Goal: Task Accomplishment & Management: Manage account settings

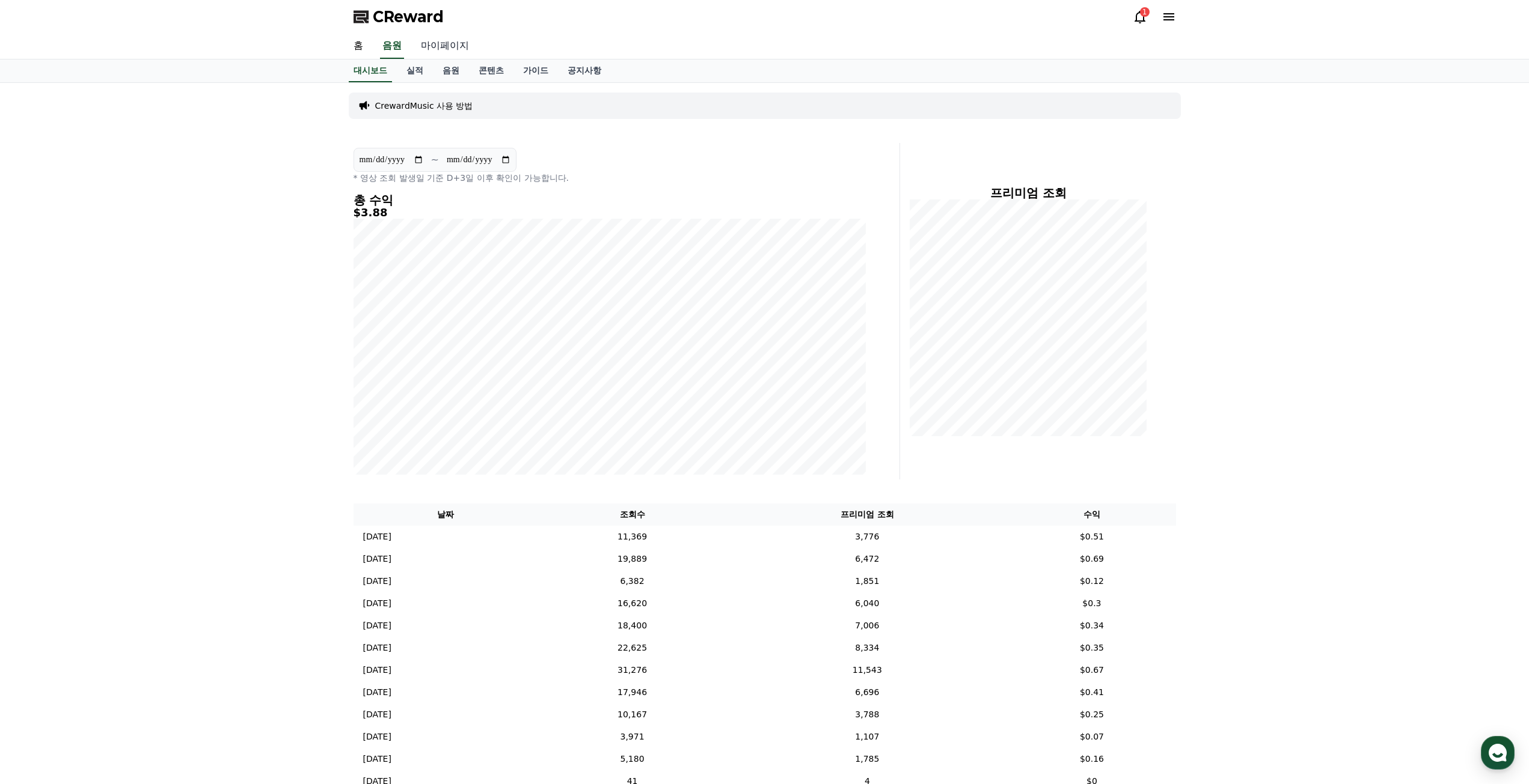
click at [442, 45] on link "마이페이지" at bounding box center [444, 47] width 67 height 25
select select "**********"
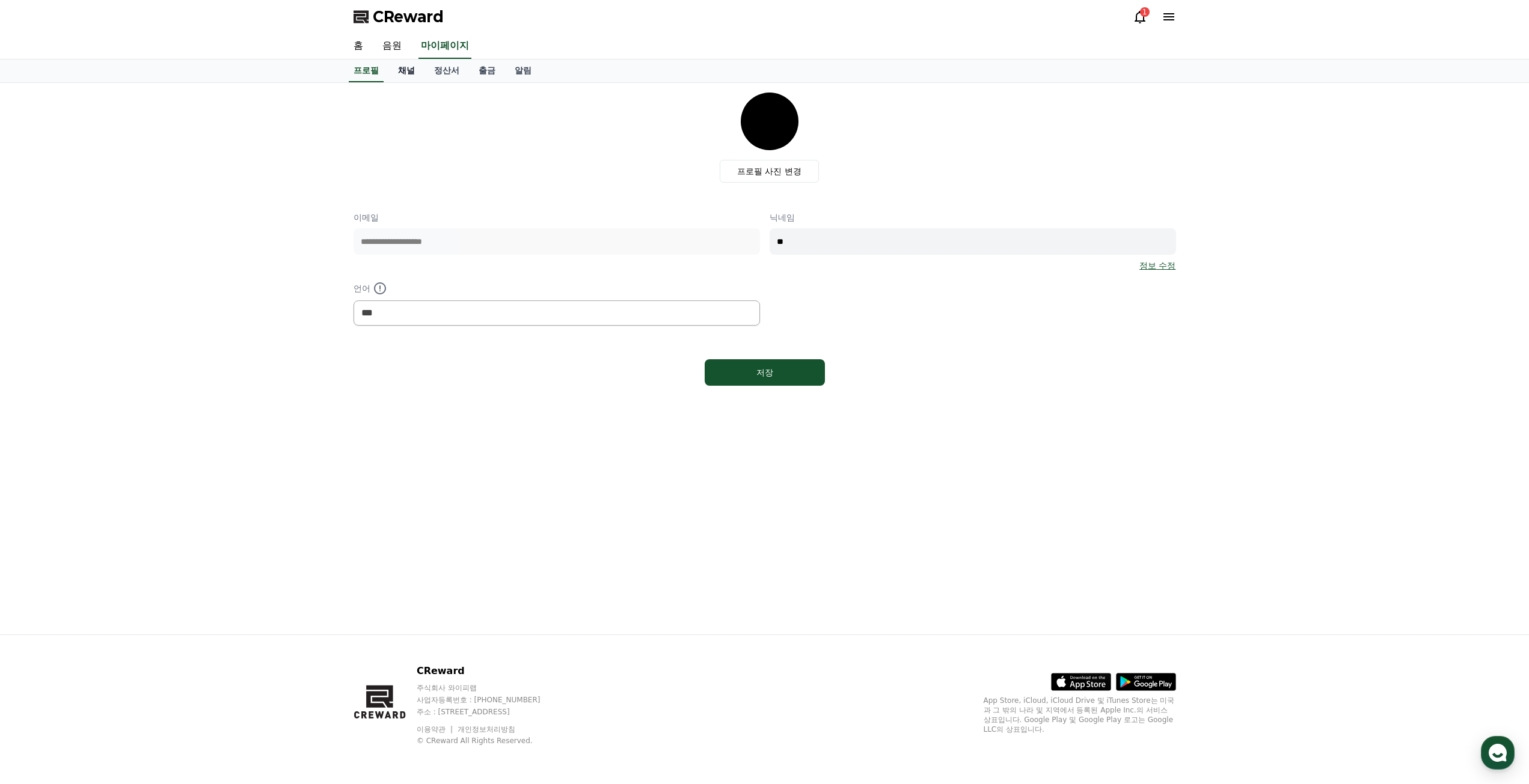
click at [405, 75] on link "채널" at bounding box center [406, 70] width 36 height 22
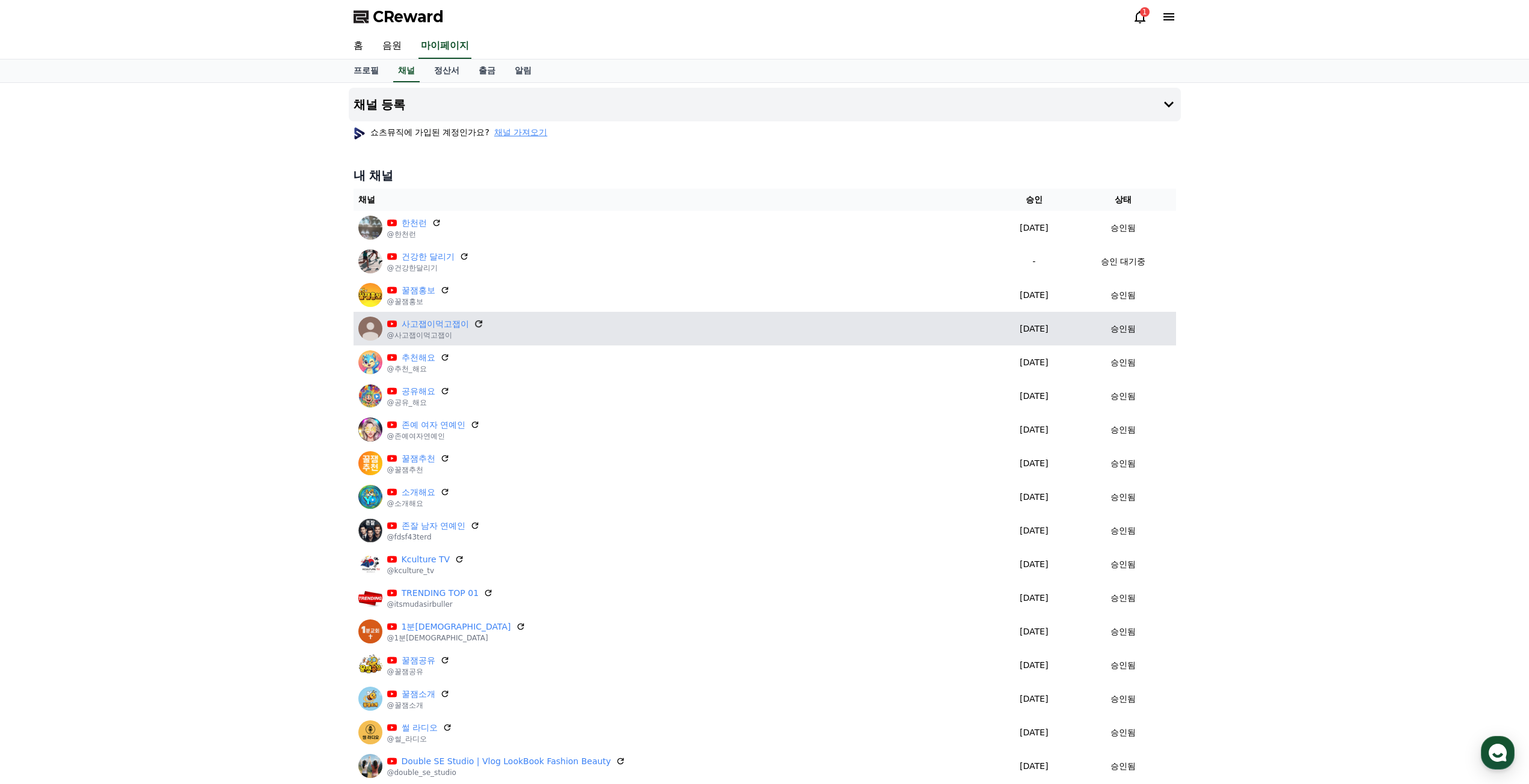
click at [479, 322] on icon at bounding box center [478, 323] width 7 height 7
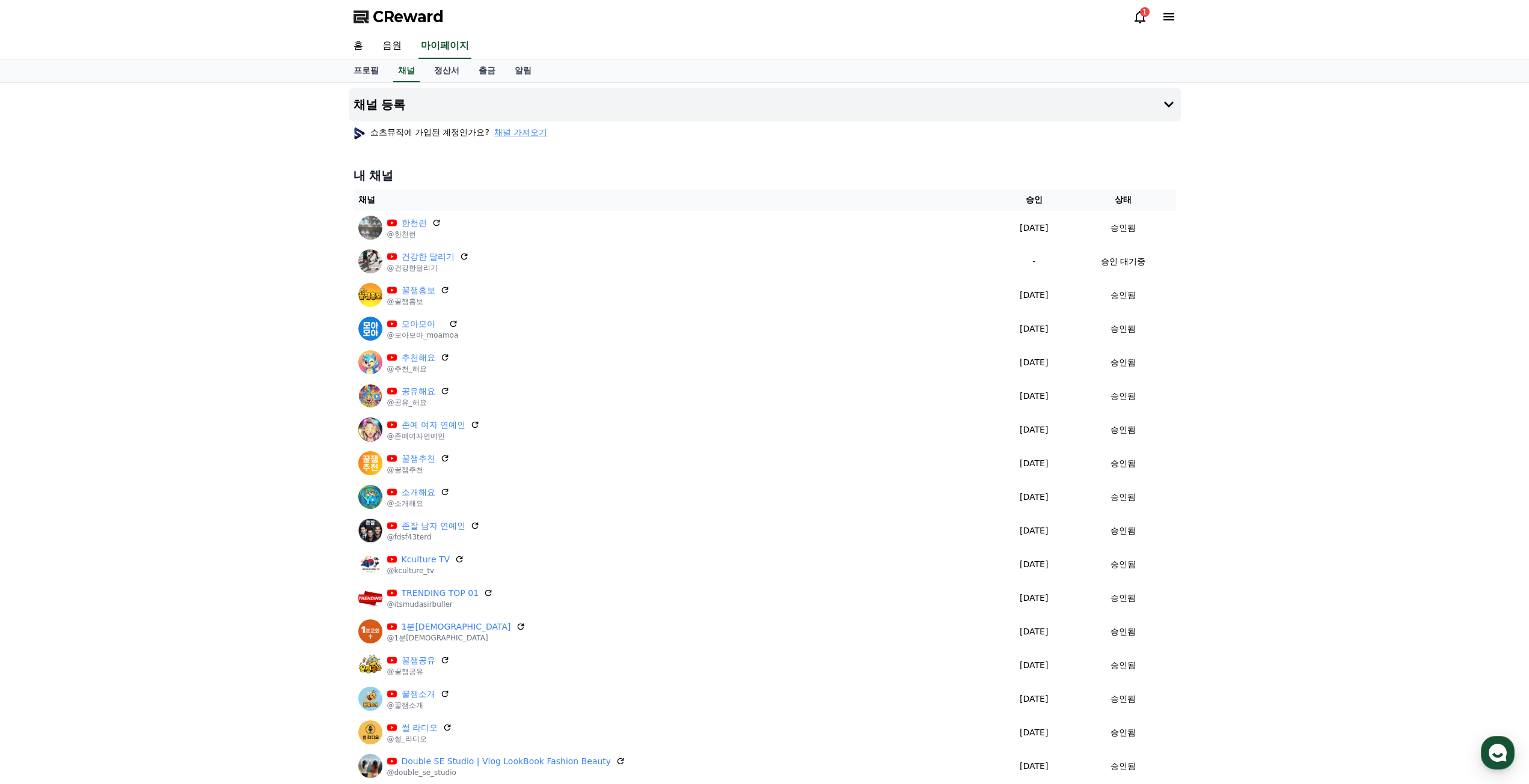
drag, startPoint x: 436, startPoint y: 219, endPoint x: 299, endPoint y: 294, distance: 156.2
click at [308, 289] on div "채널 등록 쇼츠뮤직에 가입된 계정인가요? 채널 가져오기 내 채널 채널 승인 상태 한천런 @한천런 [DATE] 09-14 승인됨 건강한 달리기 …" at bounding box center [764, 521] width 1529 height 877
click at [296, 296] on div "채널 등록 쇼츠뮤직에 가입된 계정인가요? 채널 가져오기 내 채널 채널 승인 상태 한천런 @한천런 [DATE] 09-14 승인됨 건강한 달리기 …" at bounding box center [764, 521] width 1529 height 877
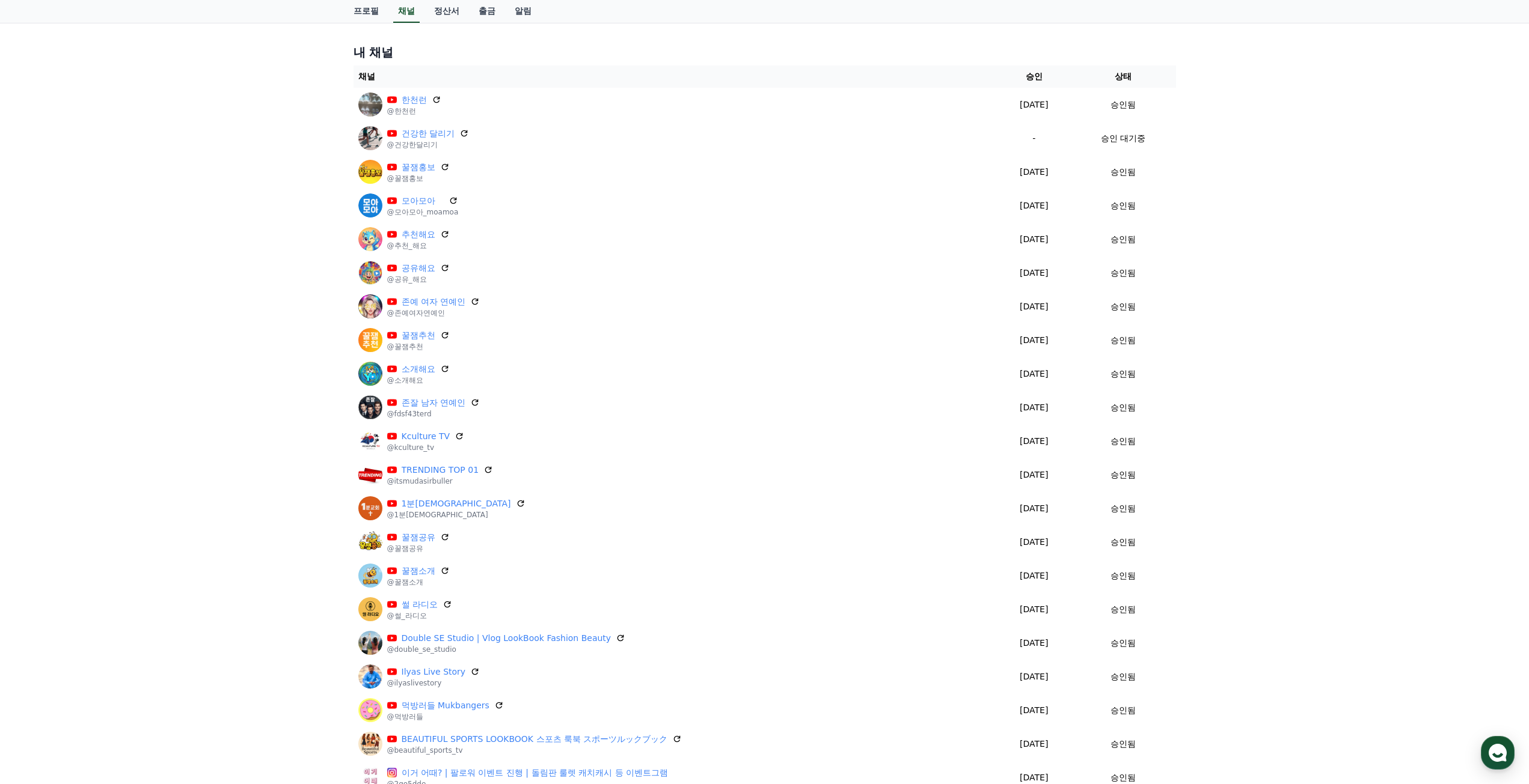
scroll to position [180, 0]
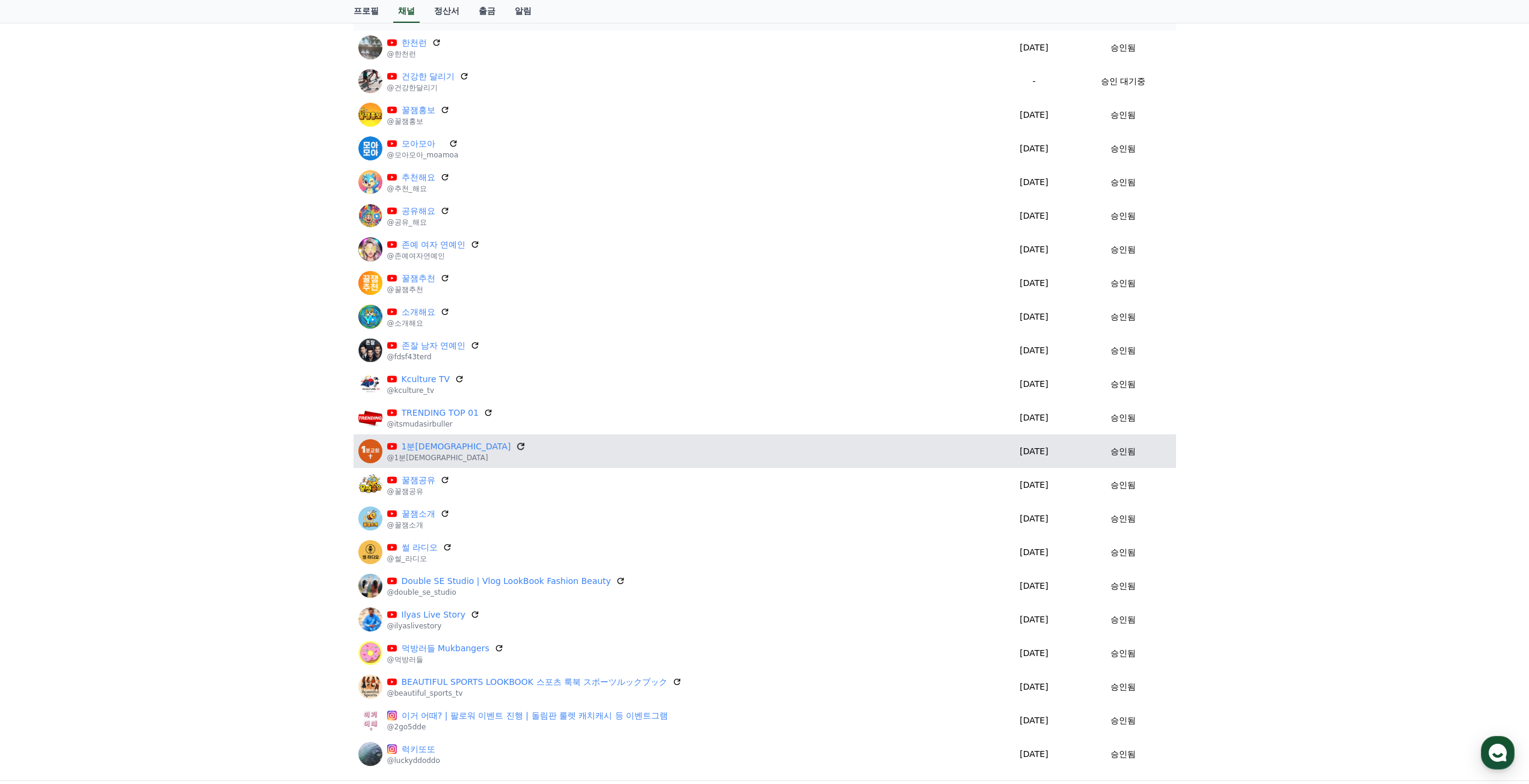
click at [516, 448] on icon at bounding box center [520, 446] width 11 height 11
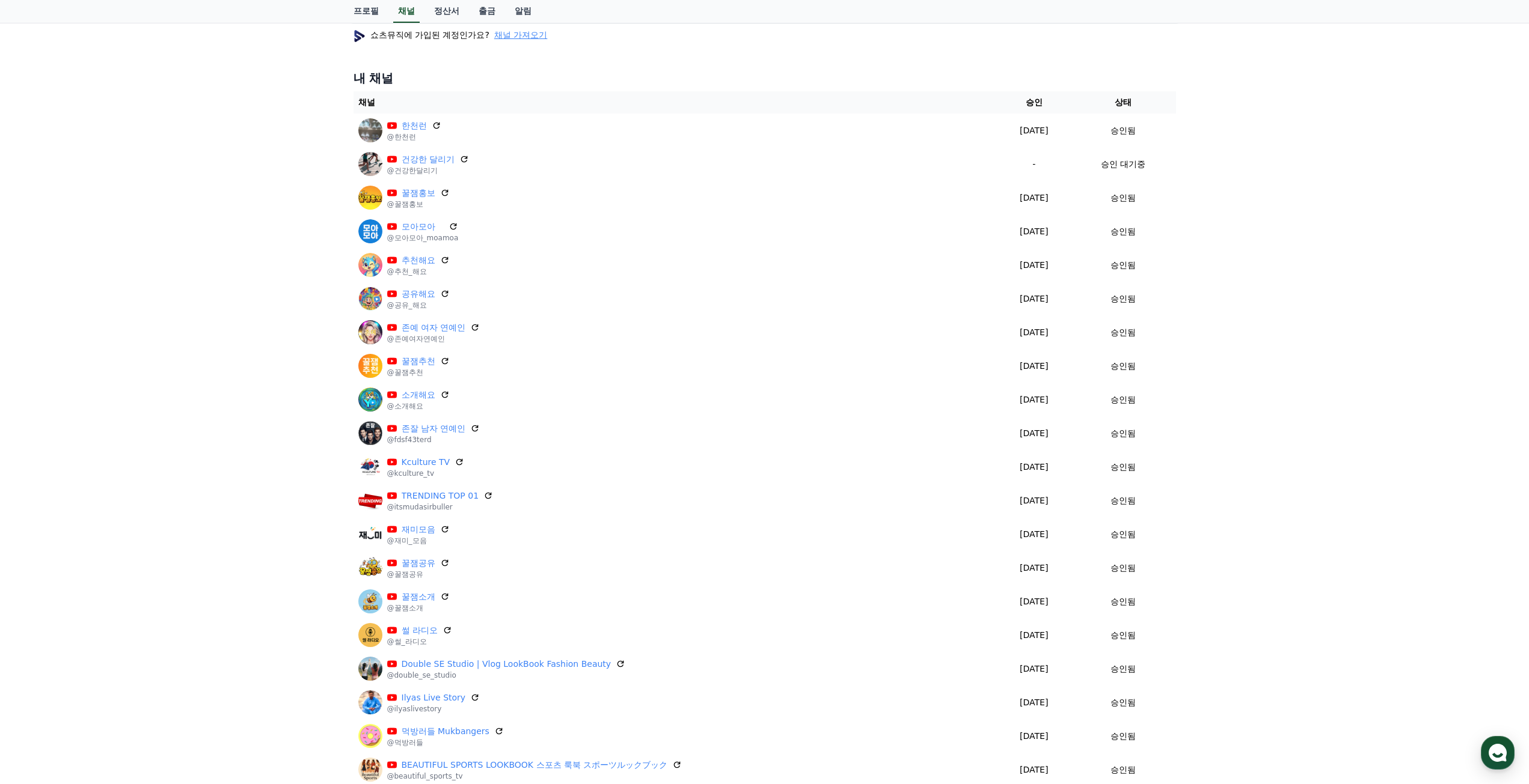
scroll to position [86, 0]
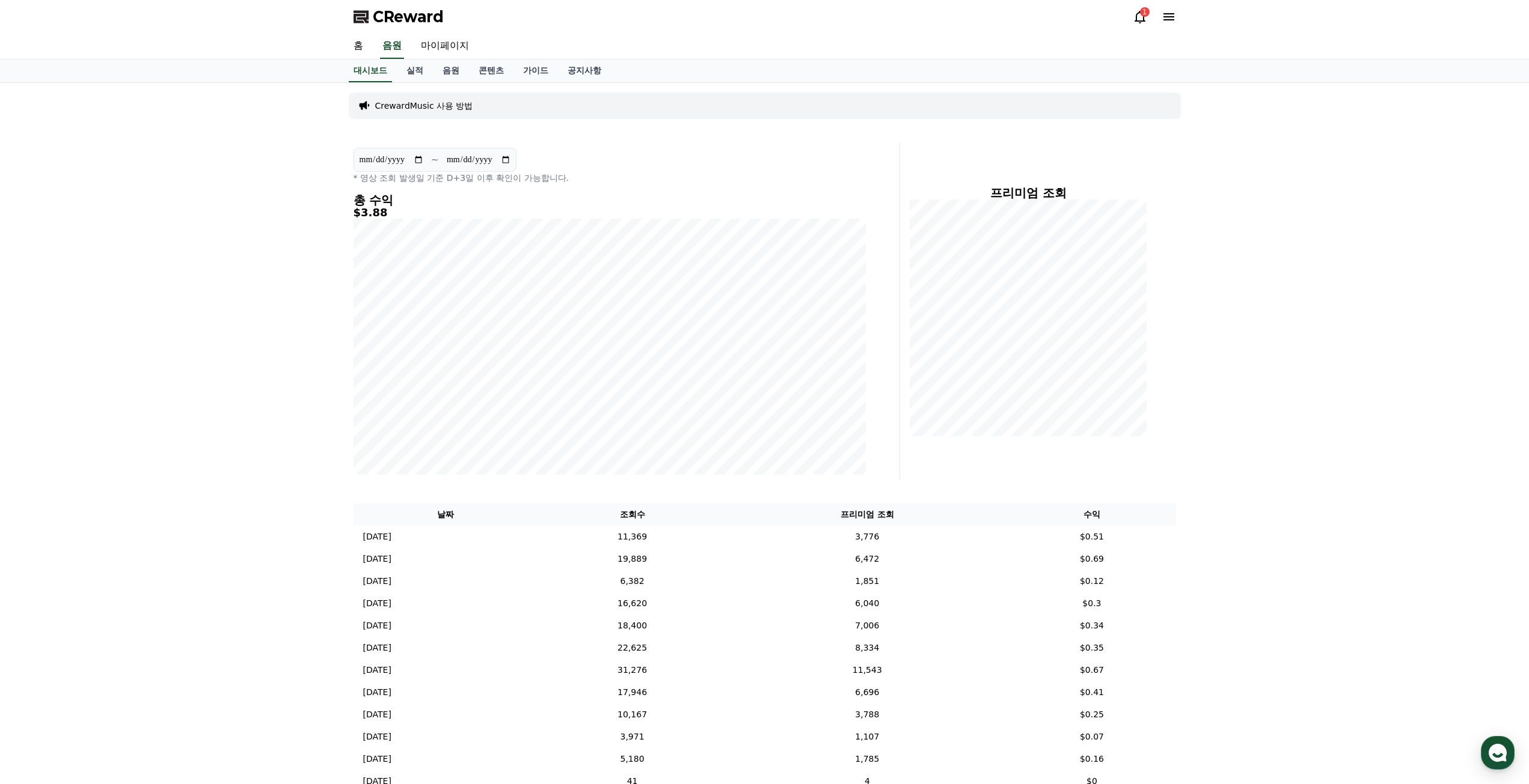
click at [1128, 19] on div "CReward 1" at bounding box center [765, 17] width 842 height 34
click at [1129, 19] on div "CReward 1" at bounding box center [765, 17] width 842 height 34
click at [1136, 20] on icon at bounding box center [1139, 17] width 11 height 13
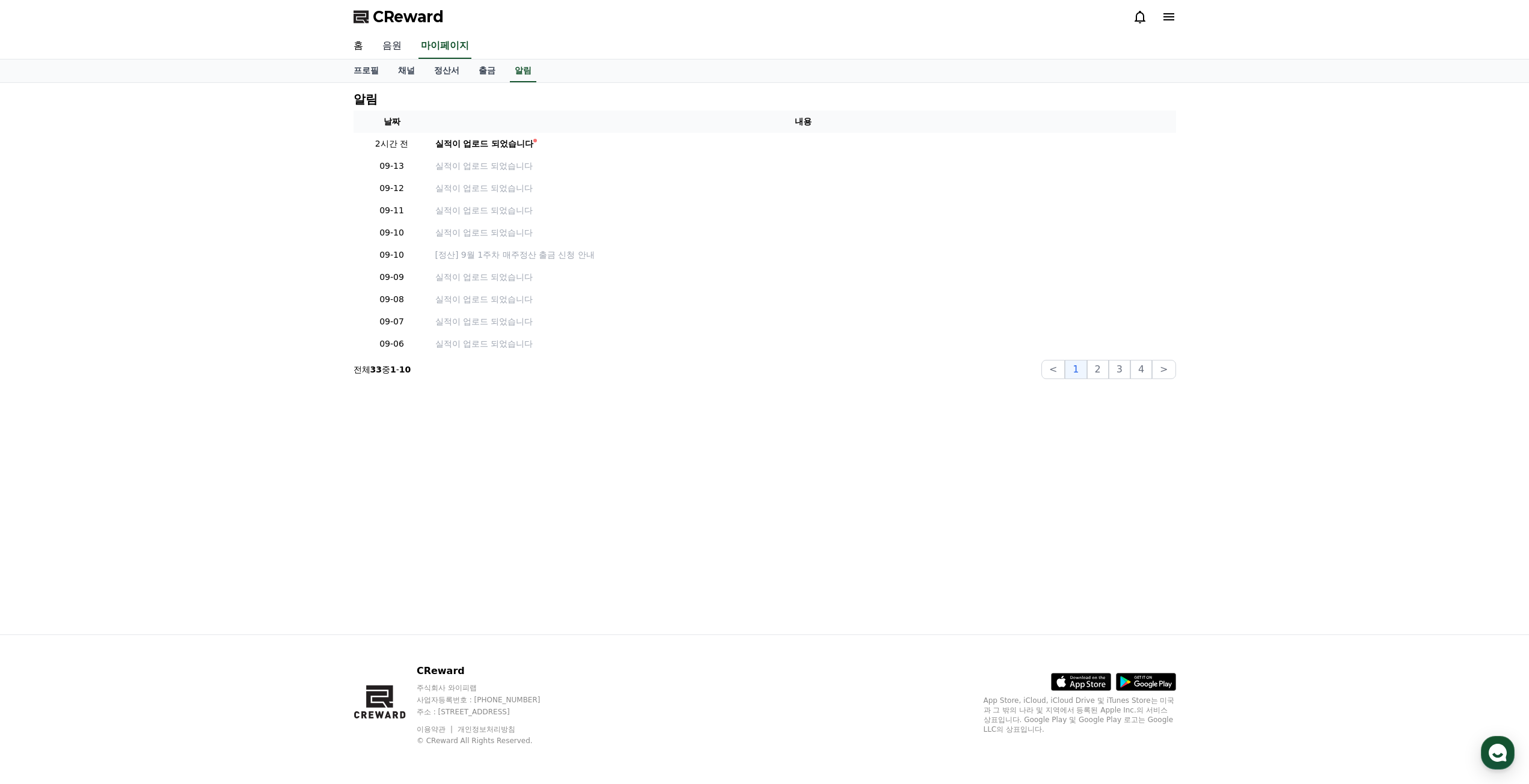
click at [389, 43] on link "음원" at bounding box center [391, 47] width 38 height 25
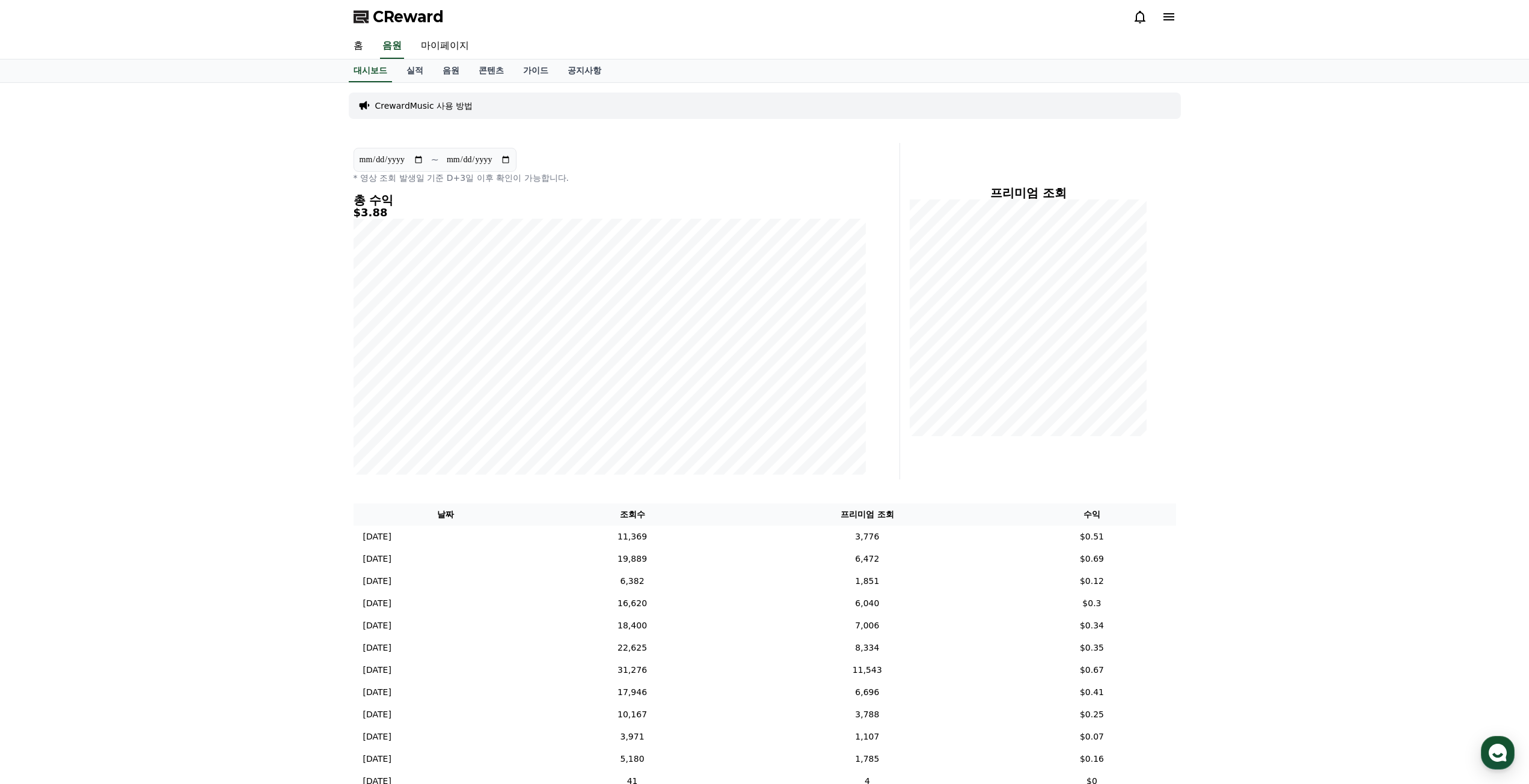
click at [443, 33] on div "CReward" at bounding box center [765, 17] width 842 height 34
click at [434, 39] on link "마이페이지" at bounding box center [444, 47] width 67 height 25
select select "**********"
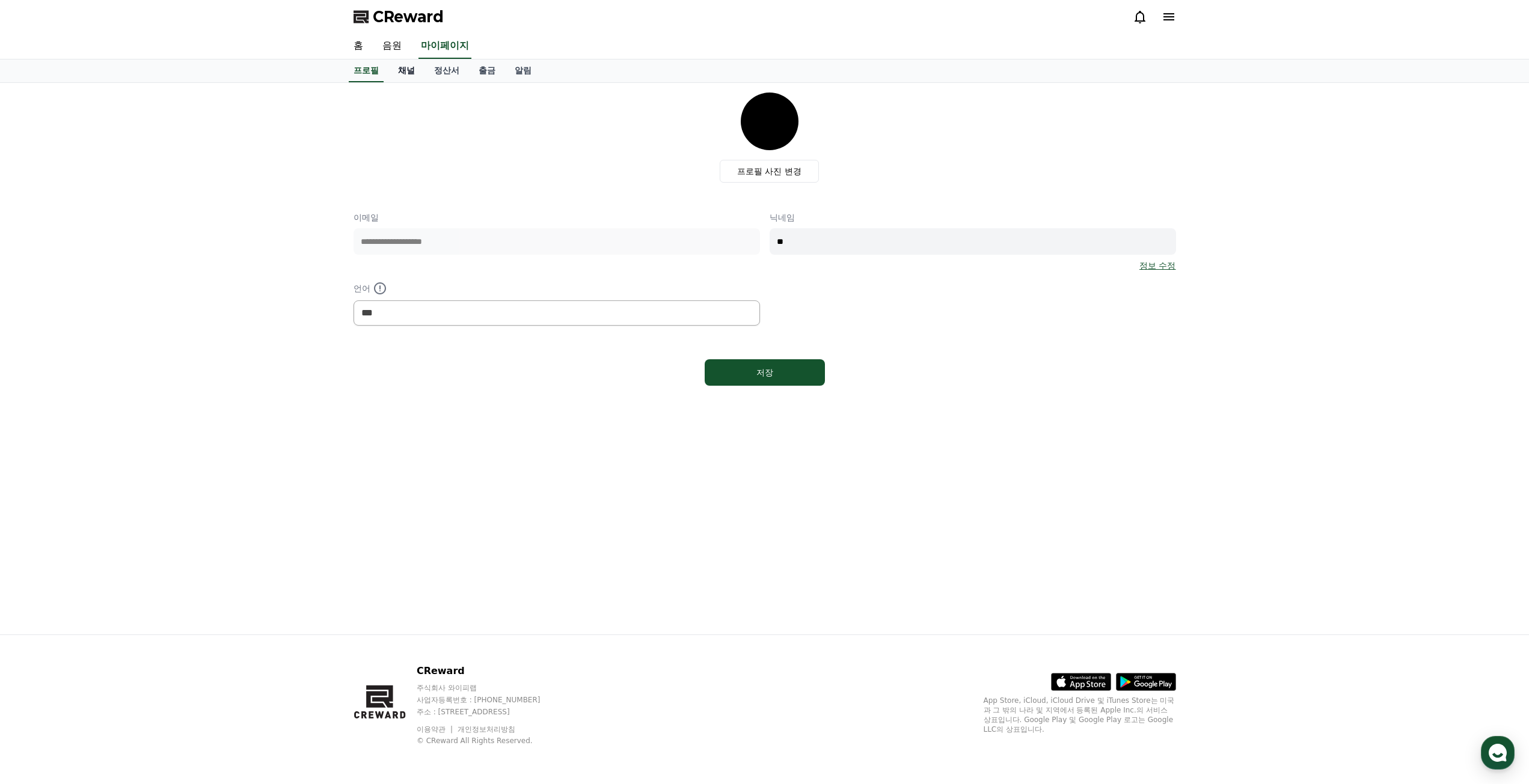
click at [410, 74] on link "채널" at bounding box center [406, 70] width 36 height 22
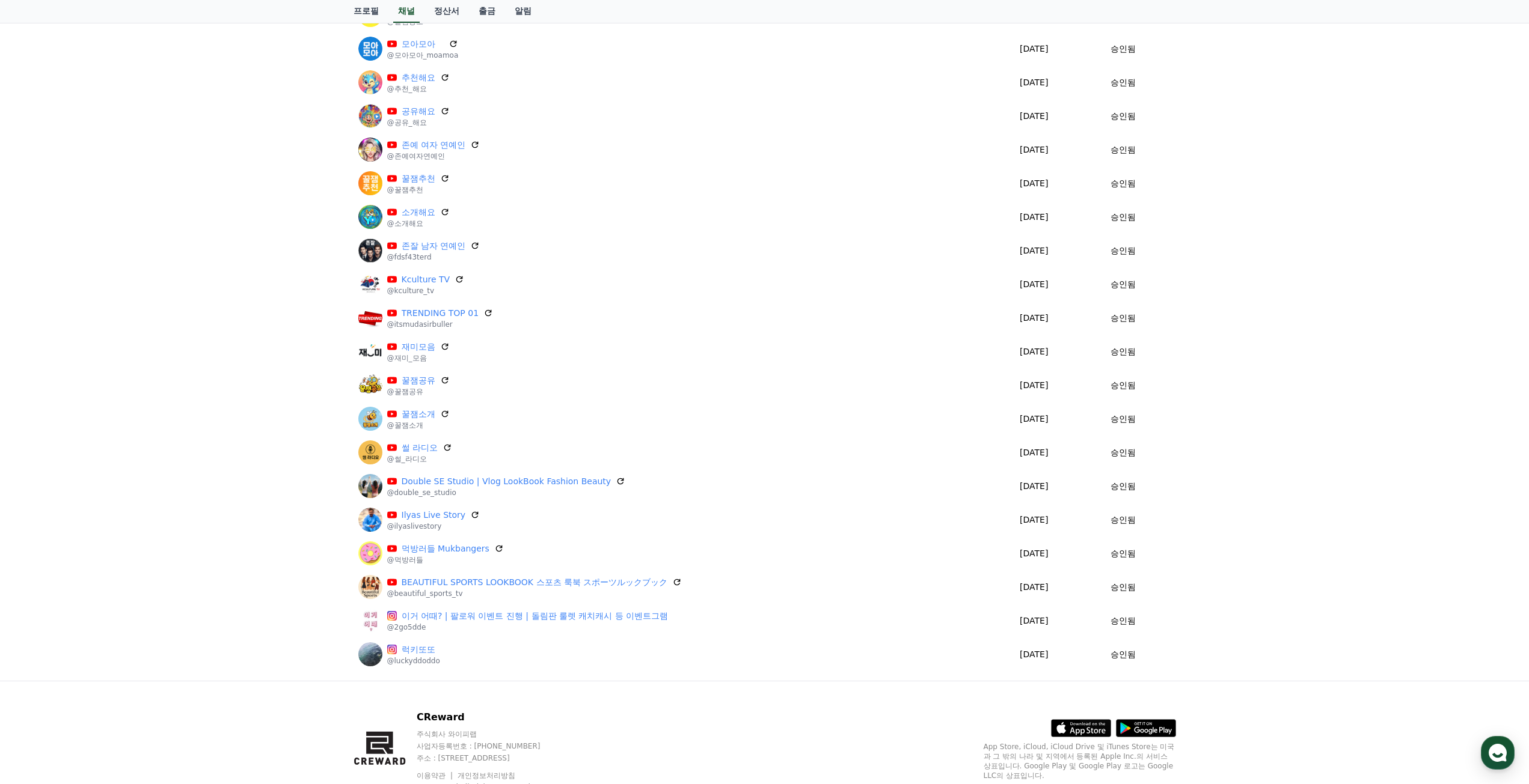
scroll to position [300, 0]
